Goal: Task Accomplishment & Management: Use online tool/utility

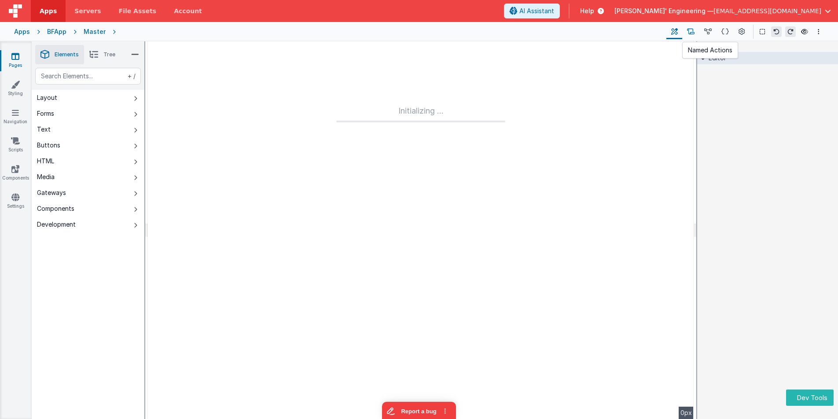
click at [693, 30] on icon at bounding box center [690, 31] width 7 height 9
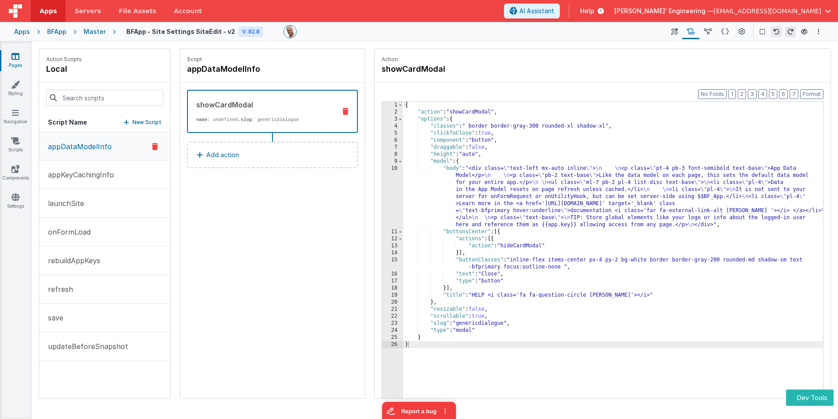
click at [510, 163] on div "{ "action" : "showCardModal" , "options" : { "classes" : " border border-gray-3…" at bounding box center [613, 271] width 420 height 338
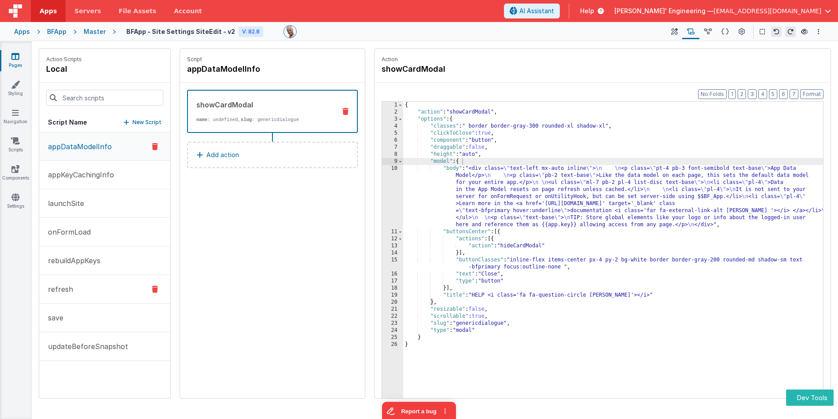
drag, startPoint x: 84, startPoint y: 311, endPoint x: 126, endPoint y: 298, distance: 44.0
click at [84, 311] on button "save" at bounding box center [104, 318] width 131 height 29
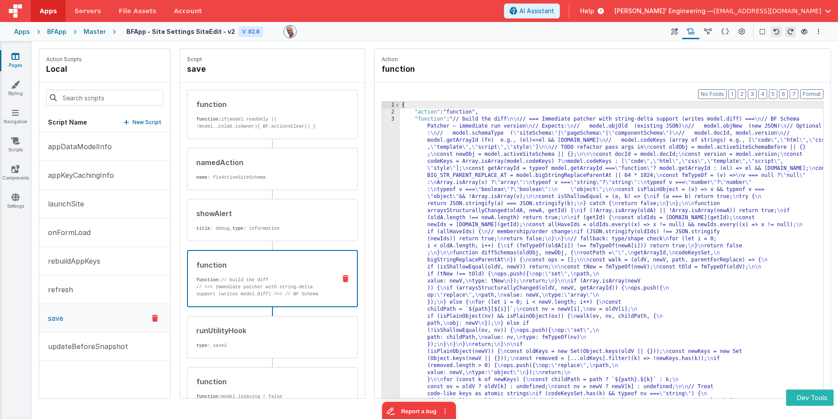
drag, startPoint x: 295, startPoint y: 260, endPoint x: 367, endPoint y: 229, distance: 78.1
click at [295, 260] on div "function" at bounding box center [262, 265] width 132 height 11
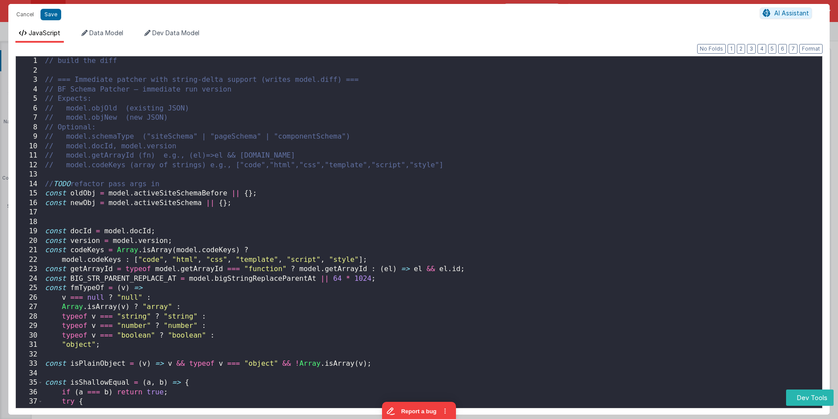
scroll to position [77, 0]
click at [392, 146] on div "// build the diff // === Immediate patcher with string-delta support (writes mo…" at bounding box center [432, 243] width 779 height 375
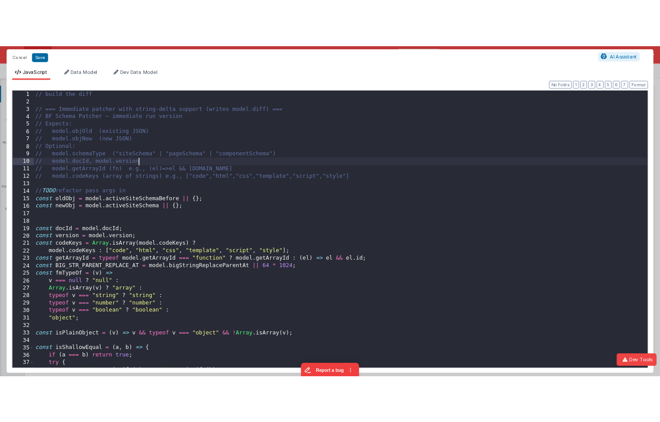
scroll to position [0, 0]
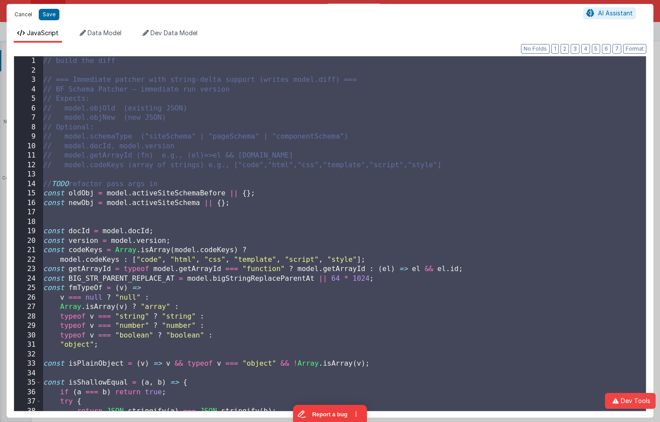
drag, startPoint x: 26, startPoint y: 15, endPoint x: 211, endPoint y: 45, distance: 187.3
click at [26, 15] on button "Cancel" at bounding box center [23, 14] width 26 height 12
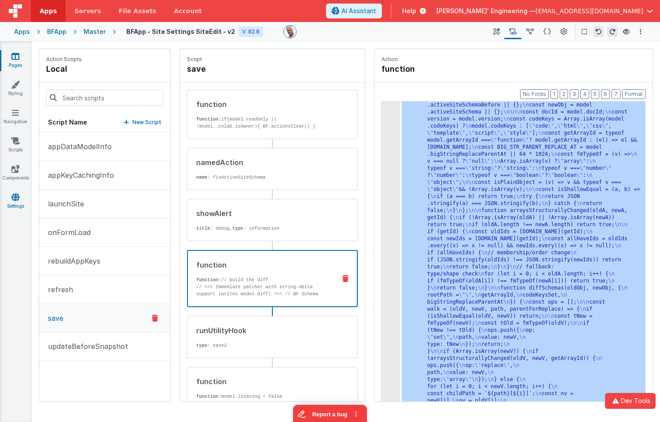
click at [15, 199] on icon at bounding box center [15, 197] width 8 height 9
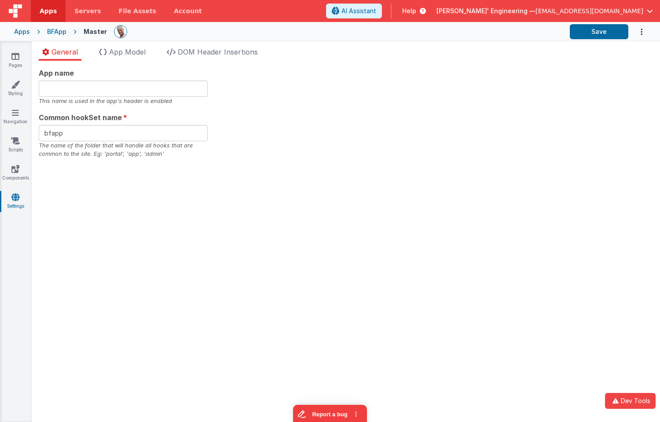
drag, startPoint x: 401, startPoint y: 104, endPoint x: 615, endPoint y: 48, distance: 220.7
click at [421, 103] on div "App name This name is used in the app's header is enabled Common hookSet name b…" at bounding box center [346, 113] width 614 height 91
drag, startPoint x: 609, startPoint y: 30, endPoint x: 599, endPoint y: 33, distance: 10.4
click at [608, 30] on button "Save" at bounding box center [599, 31] width 59 height 15
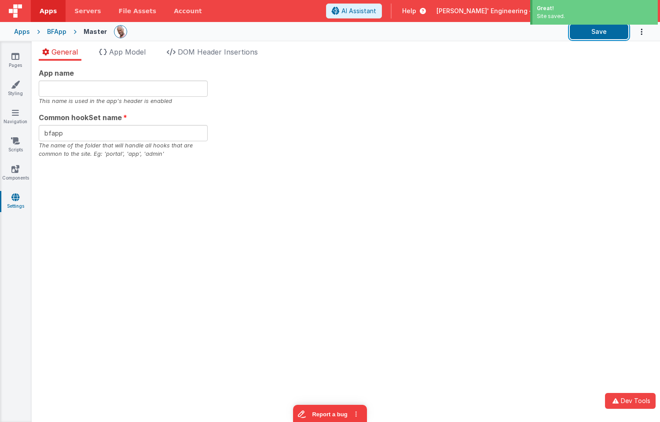
drag, startPoint x: 591, startPoint y: 34, endPoint x: 526, endPoint y: 52, distance: 67.2
click at [591, 34] on button "Save" at bounding box center [599, 31] width 59 height 15
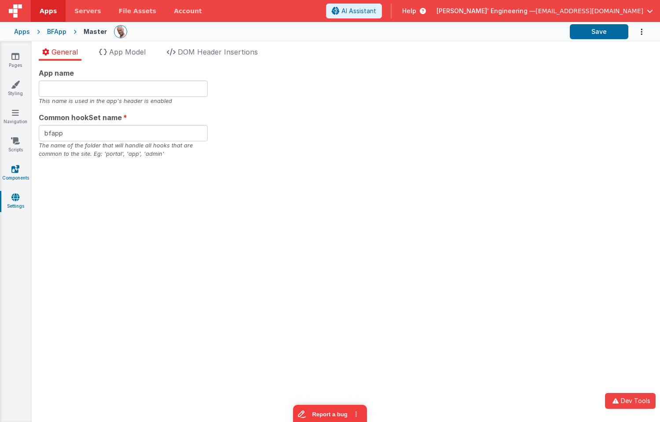
click at [18, 172] on icon at bounding box center [15, 169] width 8 height 9
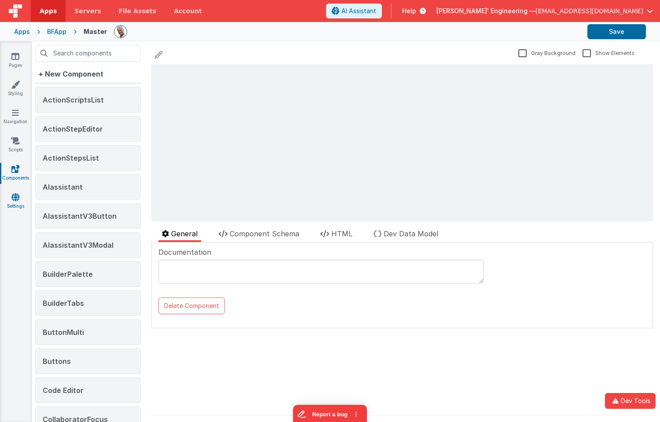
click at [17, 196] on icon at bounding box center [15, 197] width 8 height 9
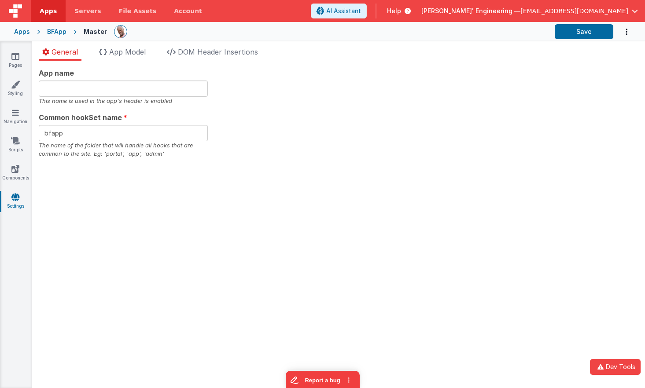
click at [305, 45] on div "General App Model DOM Header Insertions App name This name is used in the app's…" at bounding box center [338, 214] width 613 height 347
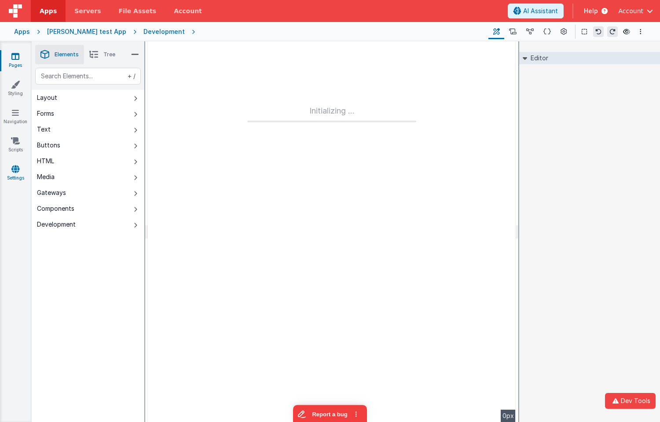
click at [17, 171] on icon at bounding box center [15, 169] width 8 height 9
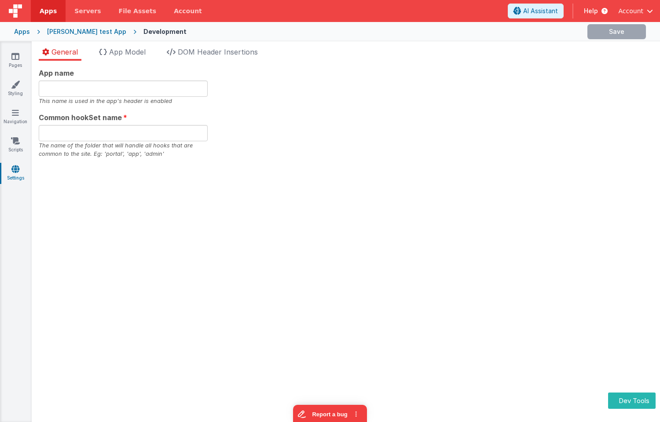
click at [613, 45] on div "General App Model DOM Header Insertions App name This name is used in the app's…" at bounding box center [346, 231] width 628 height 381
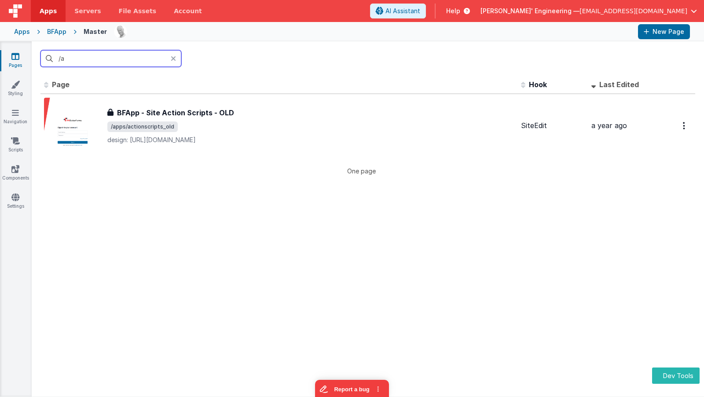
type input "/"
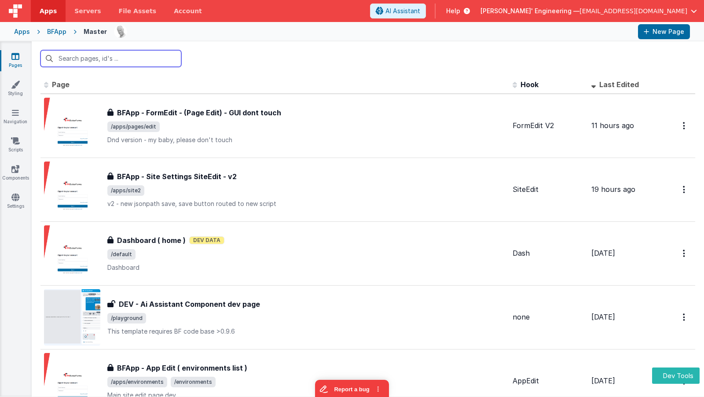
type input "/"
click at [19, 113] on link "Navigation" at bounding box center [16, 117] width 32 height 18
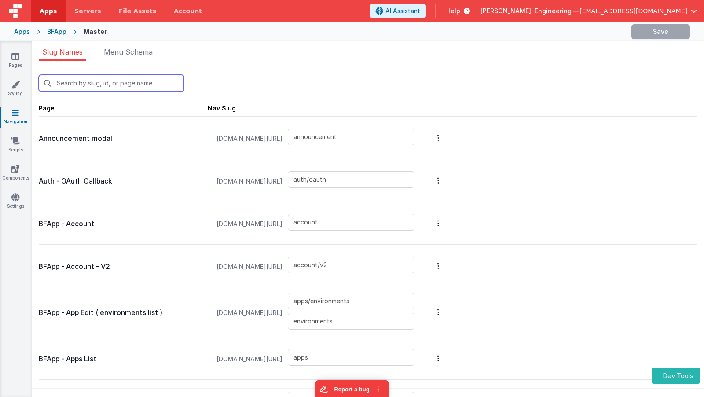
click at [74, 84] on input "text" at bounding box center [111, 83] width 145 height 17
type input "/"
type input "auth/oauth"
type input "account/v2"
type input "apps/environments"
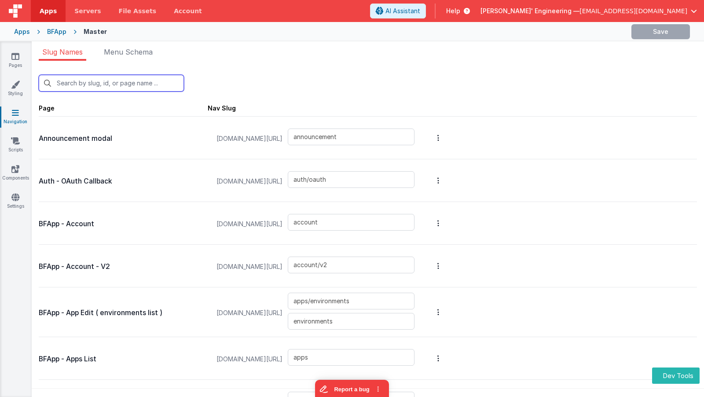
type input "login/forgot"
type input "login/invite"
type input "login/reset"
type input "login/step3"
type input "login/signupsuccess"
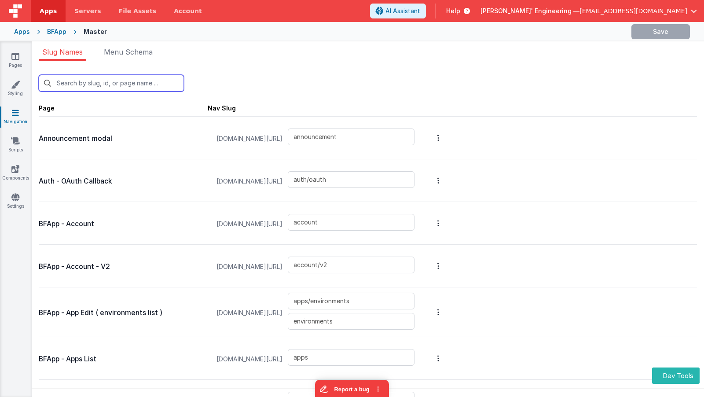
type input "login/signup"
type input "login/verify"
type input "apps/siteSettings"
type input "apps/envedit/deploy"
type input "apps/envedit/edit"
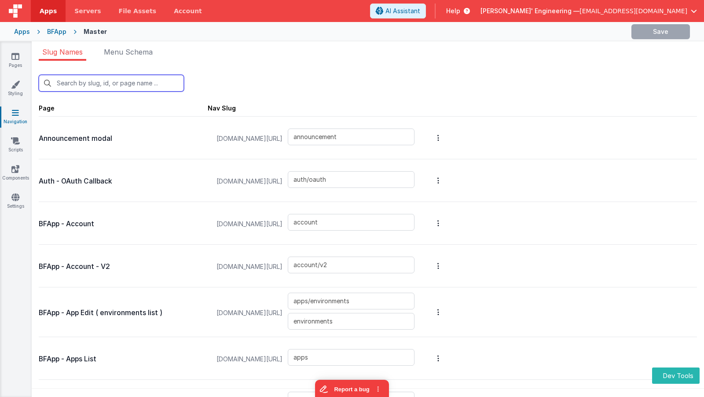
type input "apps/merge"
type input "apps/envedit/version"
type input "apps/componentstudio2"
type input "apps/componentstudio"
type input "apps/new"
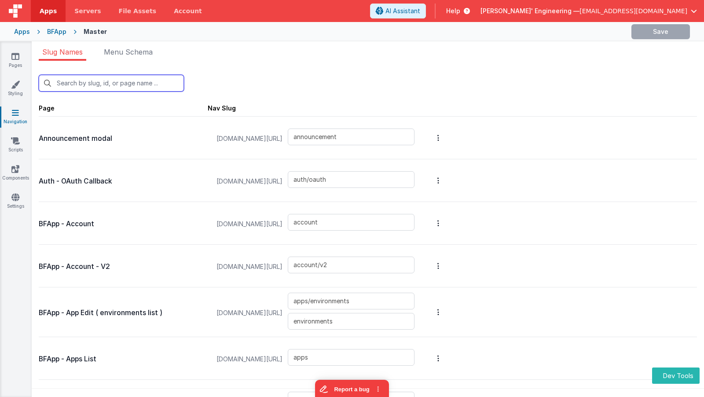
type input "apps/pages/old"
type input "apps/pages/new"
type input "apps/pages/edit"
type input "apps/pages/edit3"
type input "apps/pages/editmike"
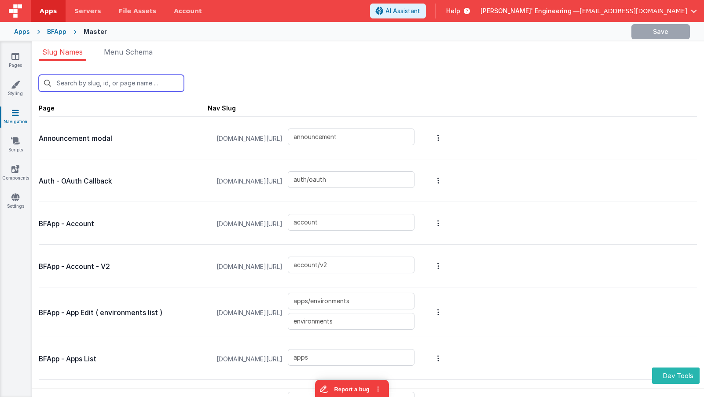
type input "apps/pages/editv1"
type input "apps/pages"
type input "changeplan"
type input "apps/theme"
type input "apps/actionscripts"
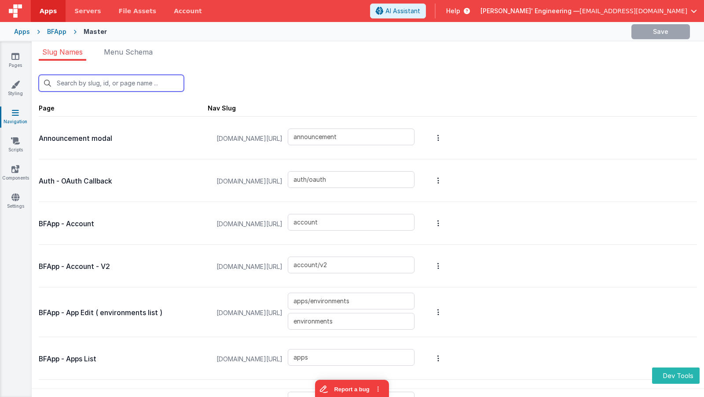
type input "apps/actionscripts_old"
type input "apps/navigation"
type input "apps/site"
type input "apps/site2"
type input "sites/sitedetail"
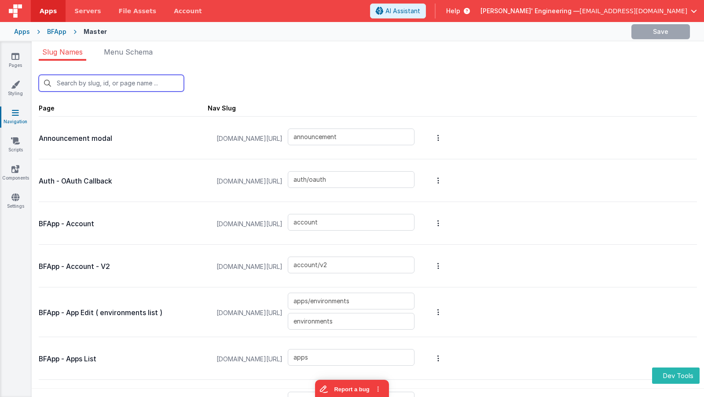
type input "sites/sitedetail2"
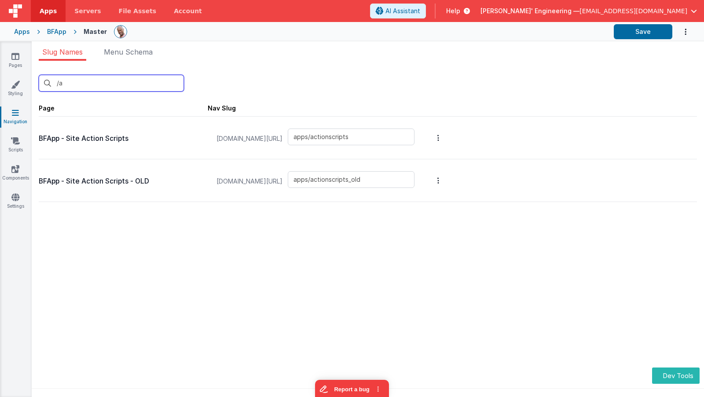
type input "/"
type input "auth/oauth"
type input "account/v2"
type input "announcement"
type input "auth/oauth"
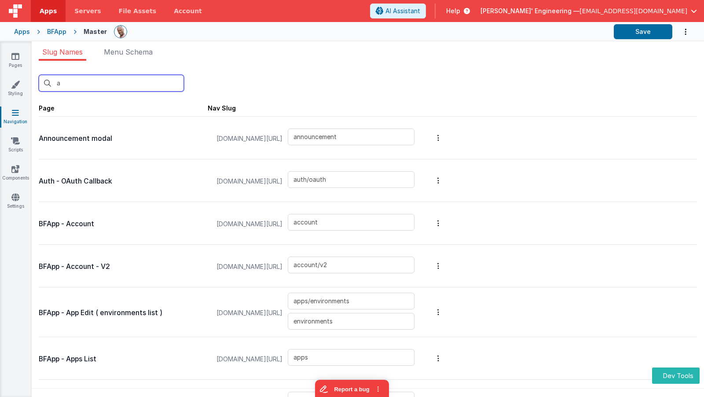
type input "ap"
type input "account"
type input "account/v2"
type input "apps/environments"
type input "apps"
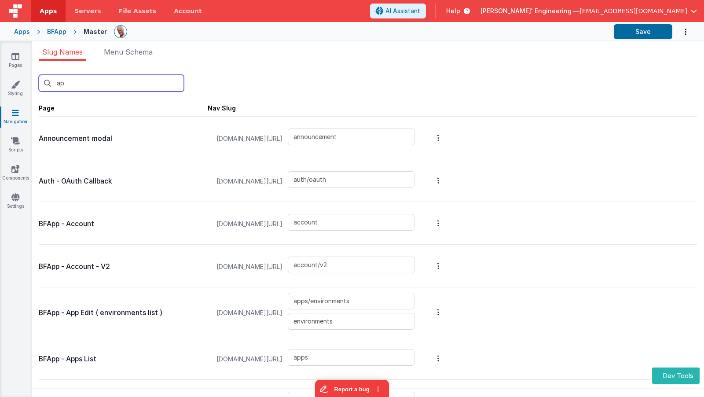
type input "apps2"
type input "login/forgot"
type input "login/invite"
type input "login"
type input "login/reset"
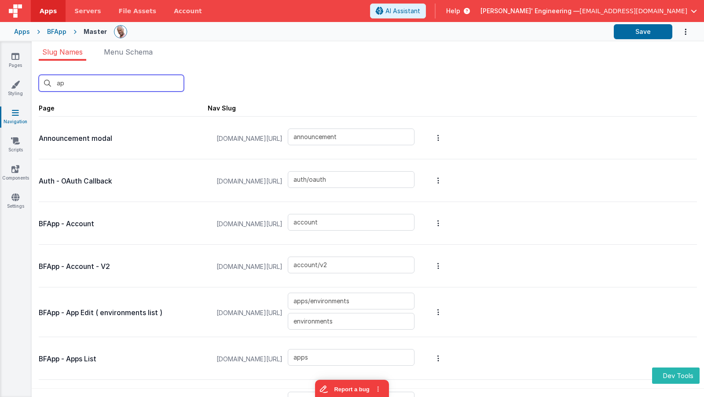
type input "login/step3"
type input "login/signupsuccess"
type input "login/signup"
type input "login/verify"
type input "apps/siteSettings"
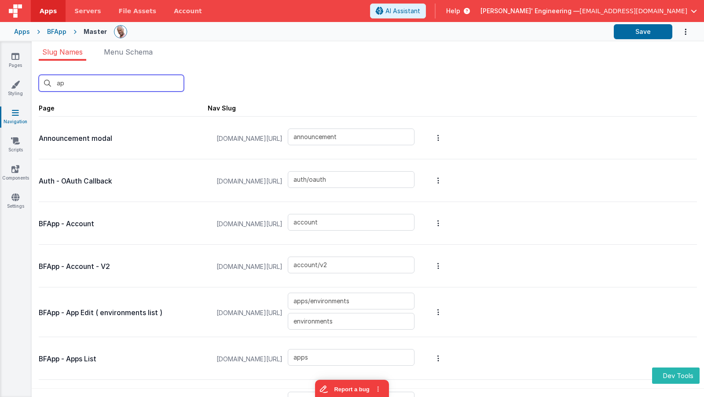
type input "apps/envedit/deploy"
type input "apps/envedit/edit"
type input "apps/merge"
type input "apps/envedit/version"
type input "changelog"
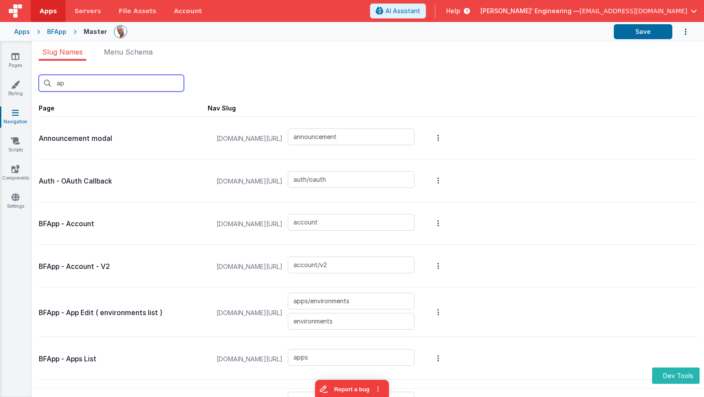
type input "changecard"
type input "apps/componentstudio2"
type input "apps/componentstudio"
type input "apps/new"
type input "apps/pages/old"
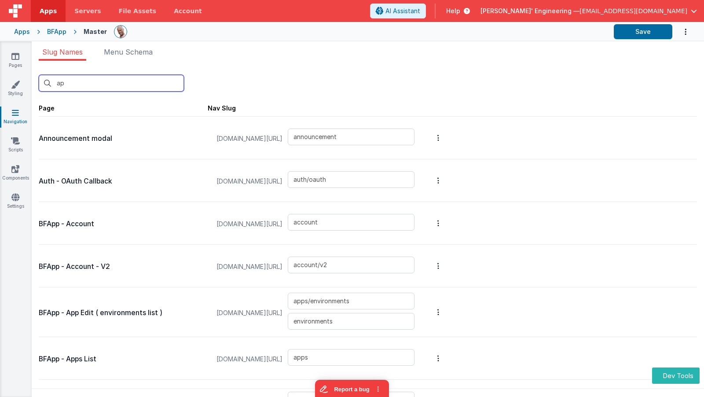
type input "apps/pages/new"
type input "examples_old"
type input "apps/pages/edit"
type input "apps/pages/edit3"
type input "apps/pages/editmike"
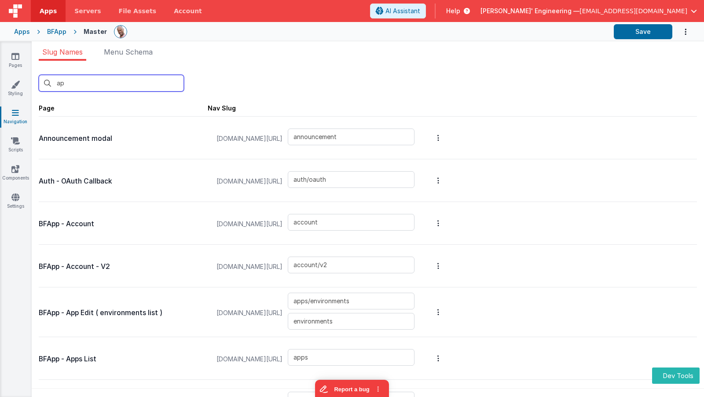
type input "apps/pages/editv1"
type input "apps/pages"
type input "genericdialogue"
type input "accountAddUser"
type input "changeplan"
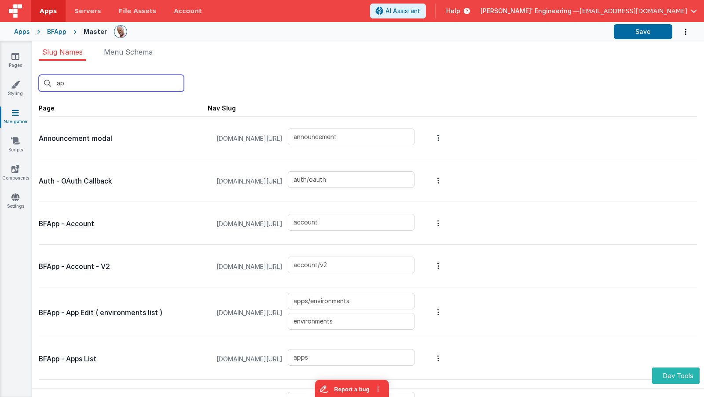
type input "editdomains"
type input "changehelpercreds"
type input "offline"
type input "paywallplans"
type input "plans"
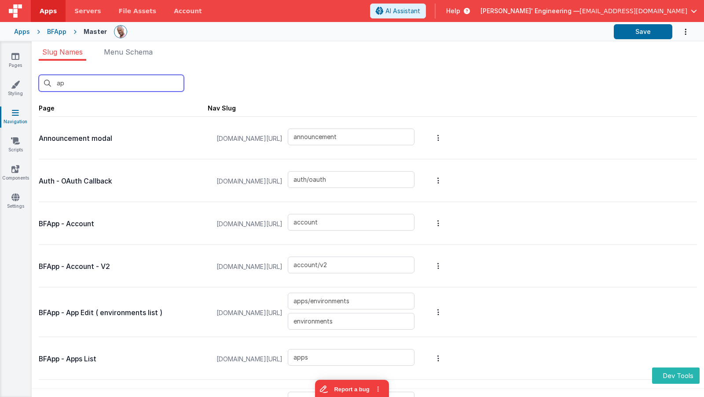
type input "card_editServer"
type input "servers"
type input "apps/theme"
type input "apps/actionscripts"
type input "apps/actionscripts_old"
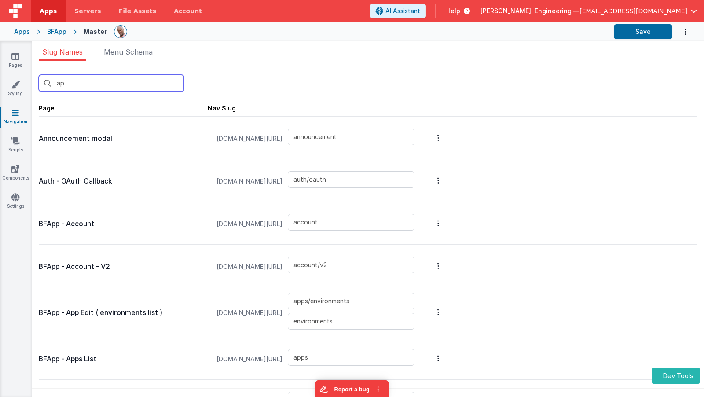
type input "apps/navigation"
type input "apps/site"
type input "apps/site2"
type input "sites/sitedetail"
type input "sites/sitedetail2"
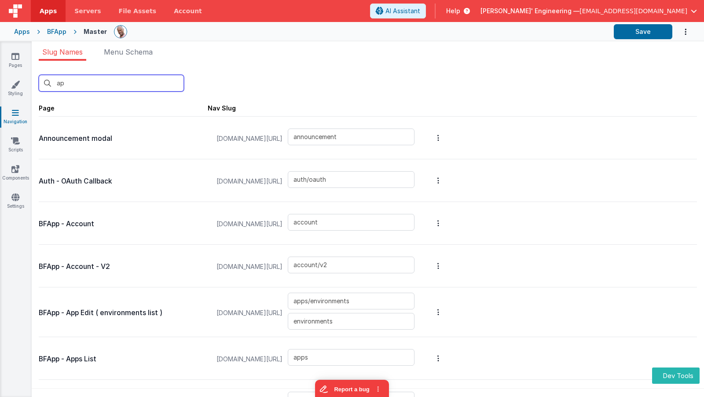
type input "sites"
type input "templatedetail"
type input "templatedetail_old"
type input "htmleditor"
type input "jseditor"
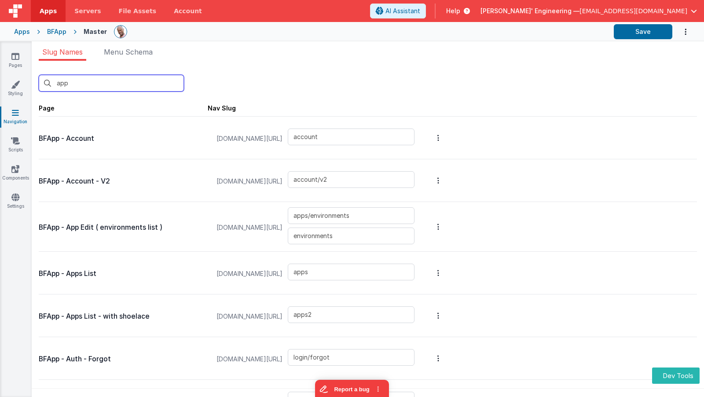
type input "apps"
type input "apps/environments"
type input "apps"
type input "apps2"
type input "apps/siteSettings"
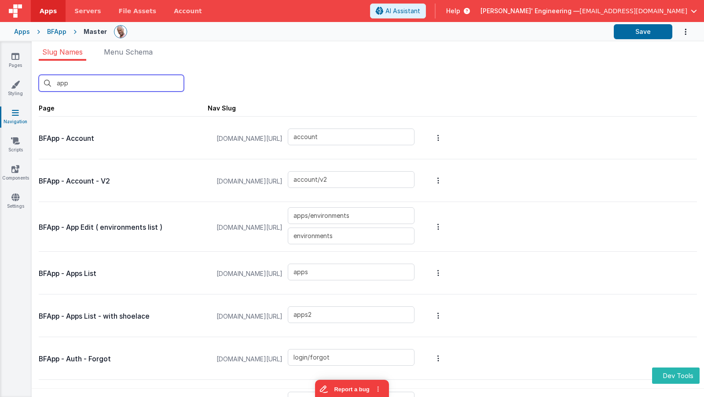
type input "apps/envedit/deploy"
type input "apps/envedit/edit"
type input "apps/merge"
type input "apps/envedit/version"
type input "apps/componentstudio2"
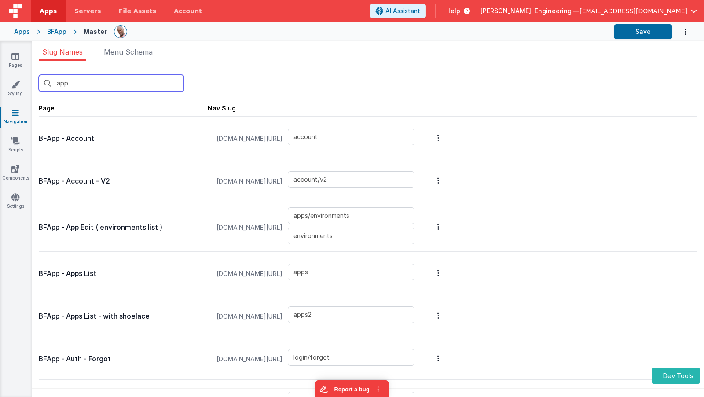
type input "apps/componentstudio"
type input "apps/new"
type input "apps/pages/old"
type input "apps/pages/new"
type input "apps/pages/edit"
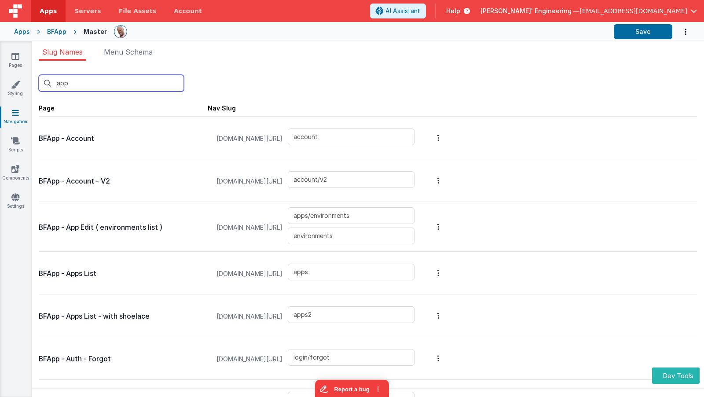
type input "apps/pages/edit3"
type input "apps/pages/editmike"
type input "apps/pages/editv1"
type input "apps/pages"
type input "apps/theme"
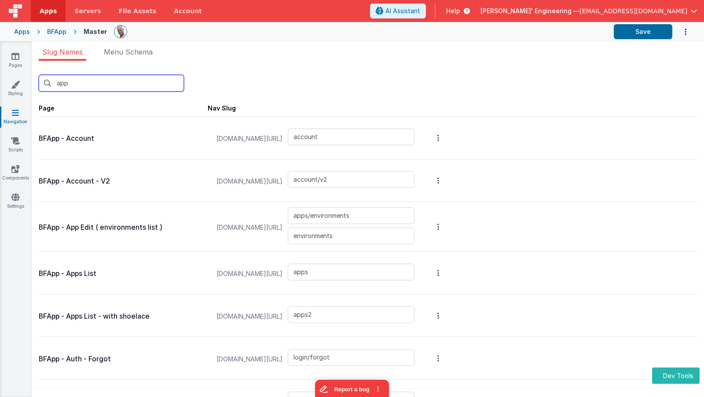
type input "apps/actionscripts"
type input "apps/actionscripts_old"
type input "apps/navigation"
type input "apps/site"
type input "apps/site2"
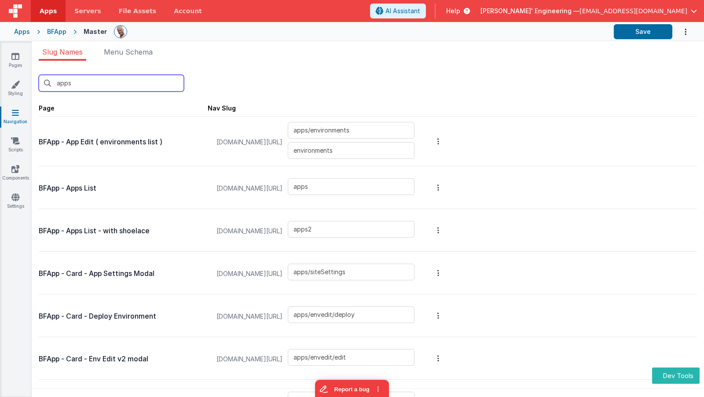
type input "apps/"
type input "apps/siteSettings"
type input "apps/envedit/deploy"
type input "apps/envedit/edit"
type input "apps/merge"
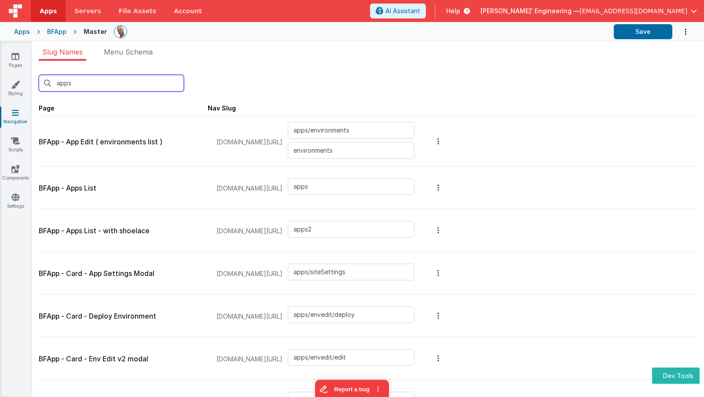
type input "apps/envedit/version"
type input "apps/componentstudio2"
type input "apps/componentstudio"
type input "apps/new"
type input "apps/pages/old"
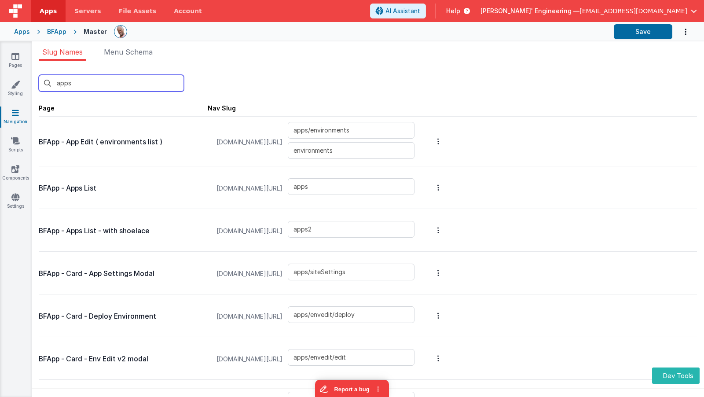
type input "apps/pages/new"
type input "apps/pages/edit"
type input "apps/pages/edit3"
type input "apps/pages/editmike"
type input "apps/pages/editv1"
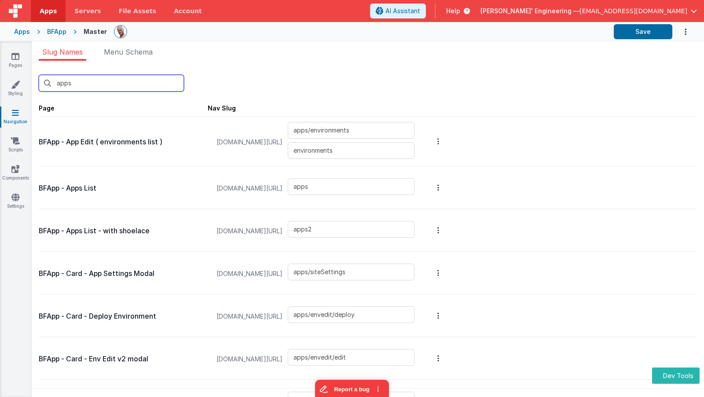
type input "apps/pages"
type input "apps/theme"
type input "apps/actionscripts"
type input "apps/actionscripts_old"
type input "apps/navigation"
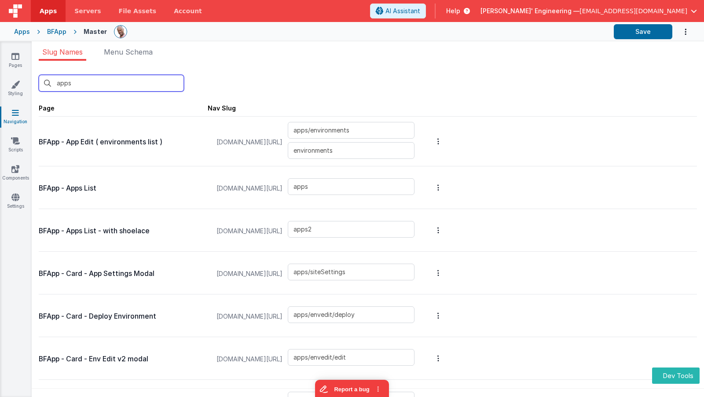
type input "apps/site"
type input "apps/site2"
type input "apps/e"
type input "apps/envedit/deploy"
type input "apps/envedit/edit"
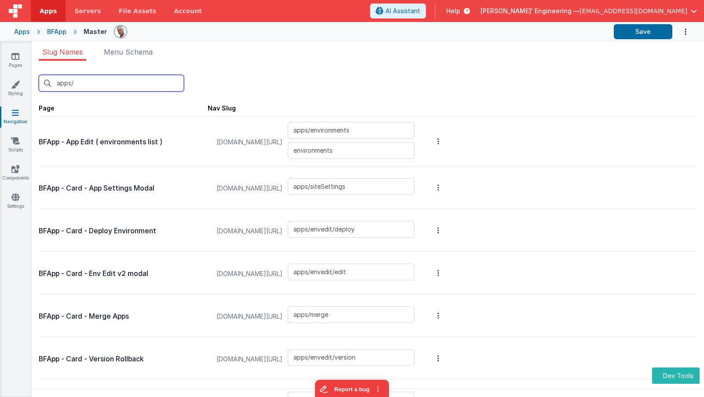
type input "apps/envedit/version"
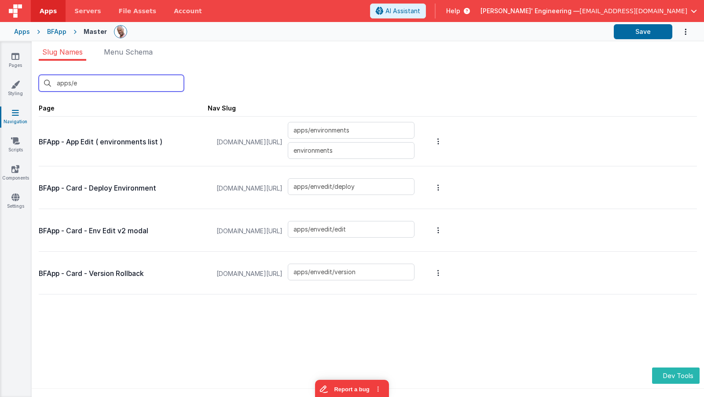
type input "apps/e"
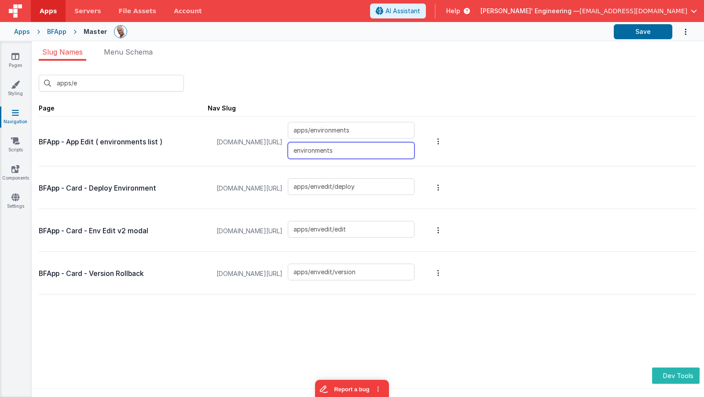
drag, startPoint x: 370, startPoint y: 151, endPoint x: 306, endPoint y: 151, distance: 64.3
click at [306, 151] on div "appdev.fmbetterforms.com/#/ apps/environments environments" at bounding box center [315, 142] width 209 height 40
click at [317, 84] on div "apps/e New Slug" at bounding box center [368, 83] width 658 height 17
drag, startPoint x: 380, startPoint y: 131, endPoint x: 310, endPoint y: 128, distance: 69.6
click at [310, 128] on input "apps/environments" at bounding box center [351, 130] width 127 height 17
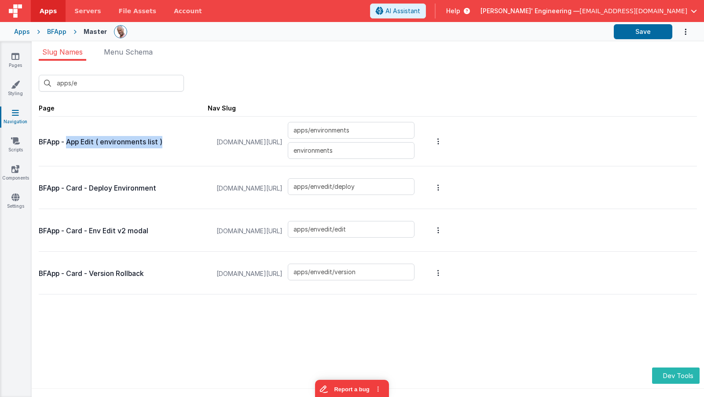
drag, startPoint x: 68, startPoint y: 144, endPoint x: 171, endPoint y: 143, distance: 103.0
click at [171, 143] on p "BFApp - App Edit ( environments list )" at bounding box center [123, 142] width 169 height 12
click at [445, 140] on button "Options" at bounding box center [438, 141] width 12 height 42
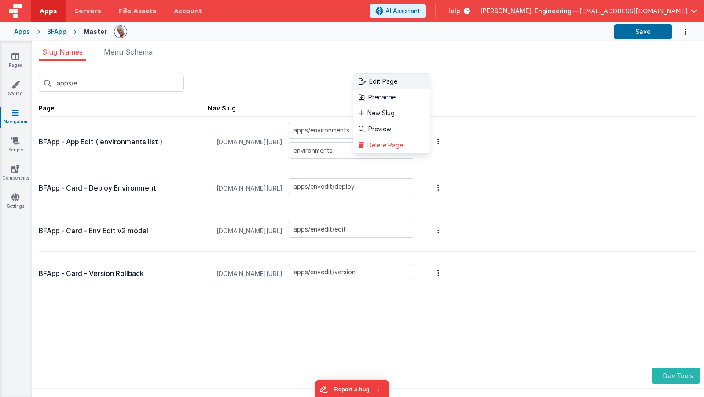
click at [426, 82] on link "Edit Page" at bounding box center [391, 81] width 77 height 16
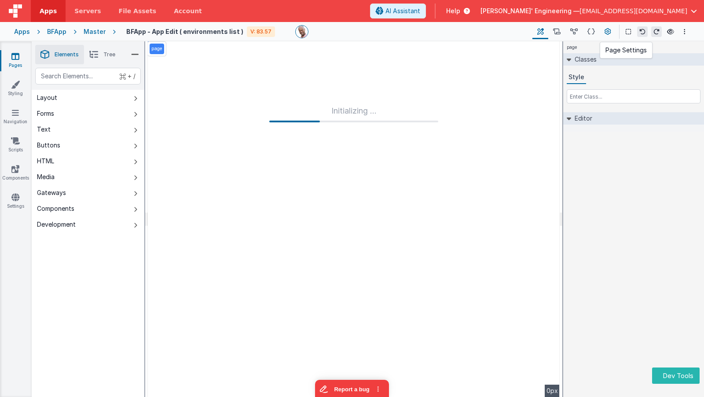
click at [607, 32] on icon at bounding box center [608, 31] width 7 height 9
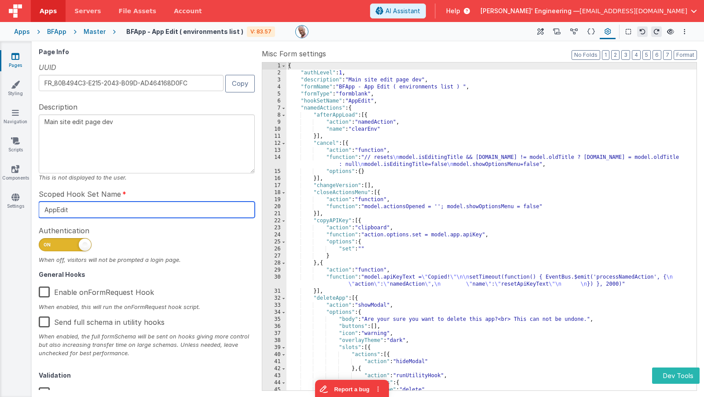
drag, startPoint x: 100, startPoint y: 212, endPoint x: 40, endPoint y: 204, distance: 60.9
click at [34, 207] on div "Page Info UUID FR_80B494C3-E215-2043-B09D-AD464168D0FC Copy Description Main si…" at bounding box center [368, 219] width 672 height 356
click at [559, 33] on icon at bounding box center [556, 31] width 7 height 9
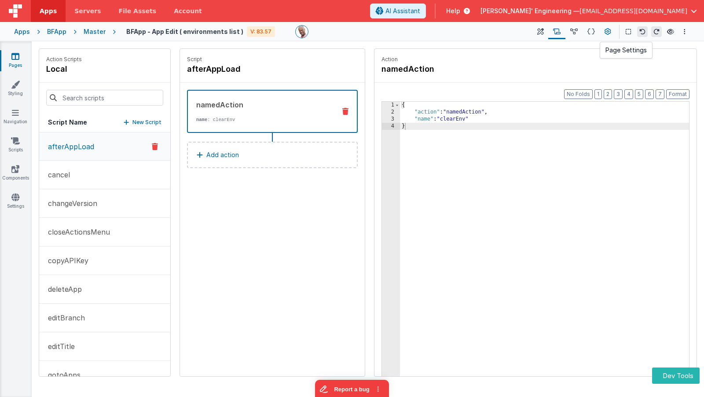
drag, startPoint x: 612, startPoint y: 33, endPoint x: 605, endPoint y: 33, distance: 6.6
click at [612, 33] on button at bounding box center [608, 31] width 16 height 15
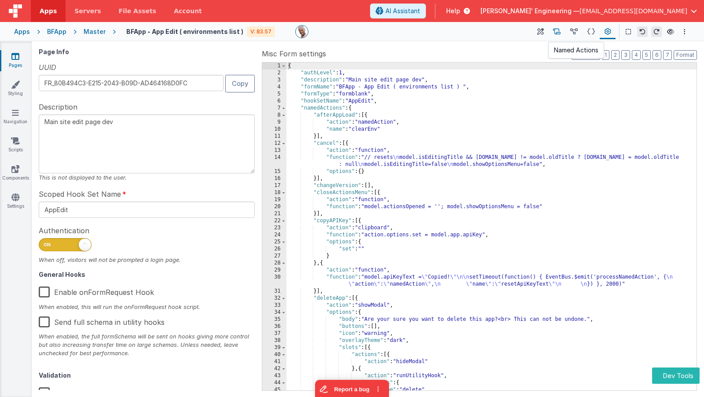
click at [558, 32] on icon at bounding box center [556, 31] width 7 height 9
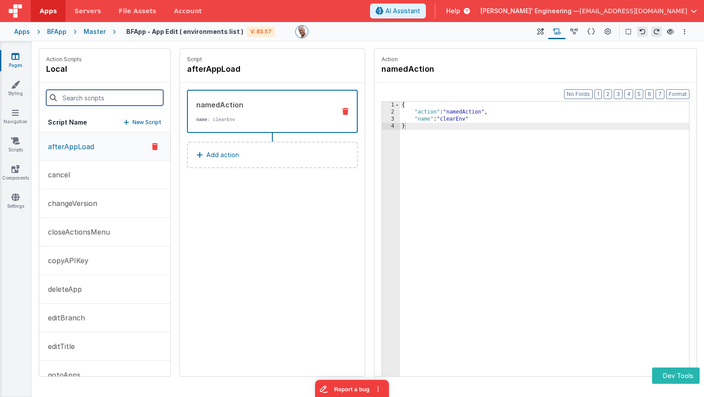
click at [92, 96] on input at bounding box center [104, 98] width 117 height 16
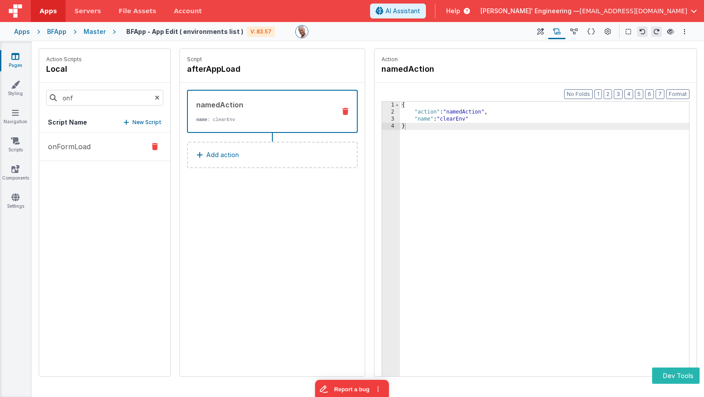
click at [88, 151] on p "onFormLoad" at bounding box center [67, 146] width 48 height 11
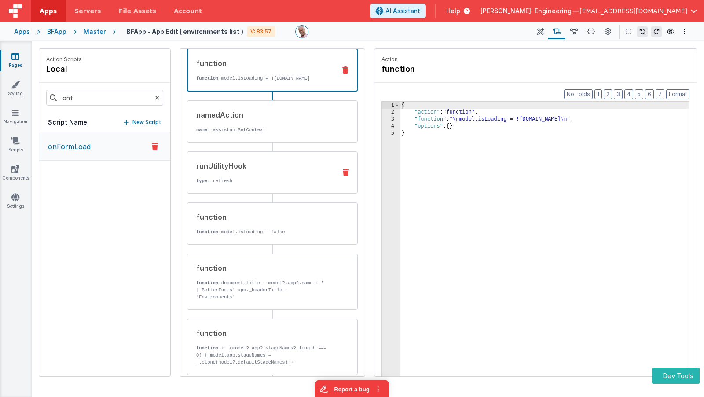
scroll to position [49, 0]
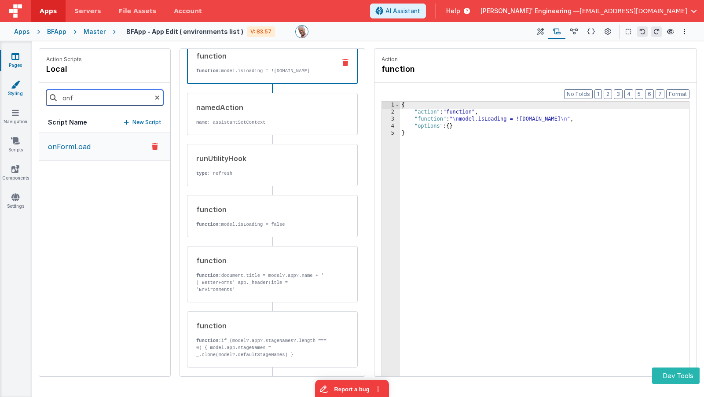
drag, startPoint x: 111, startPoint y: 99, endPoint x: 25, endPoint y: 88, distance: 86.5
click at [25, 88] on section "Pages Styling Navigation Scripts Components Settings Saved Builder Page Schema …" at bounding box center [352, 219] width 704 height 356
type input "refre"
click at [233, 157] on div "runUtilityHook" at bounding box center [262, 158] width 133 height 11
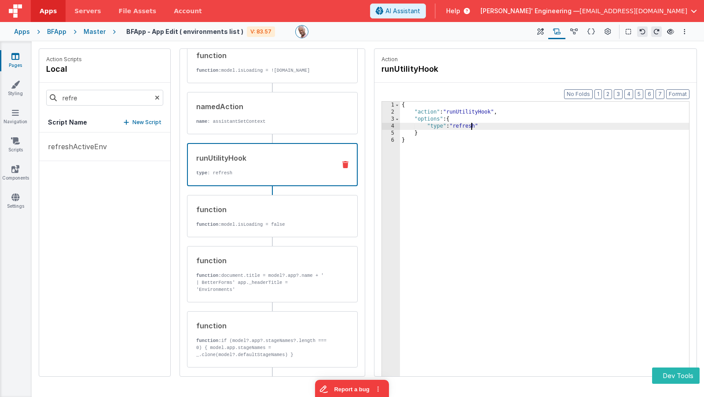
click at [470, 124] on div "{ "action" : "runUtilityHook" , "options" : { "type" : "refresh" } }" at bounding box center [544, 260] width 289 height 316
drag, startPoint x: 605, startPoint y: 33, endPoint x: 444, endPoint y: 73, distance: 166.3
click at [605, 33] on icon at bounding box center [608, 31] width 7 height 9
